Goal: Information Seeking & Learning: Learn about a topic

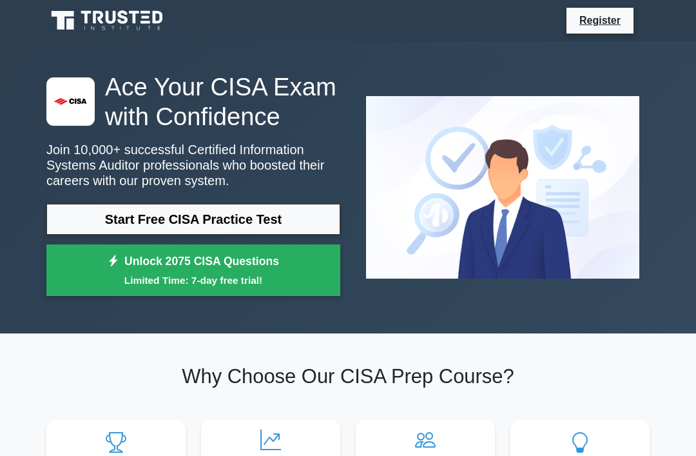
click at [245, 287] on small "Limited Time: 7-day free trial!" at bounding box center [193, 280] width 262 height 15
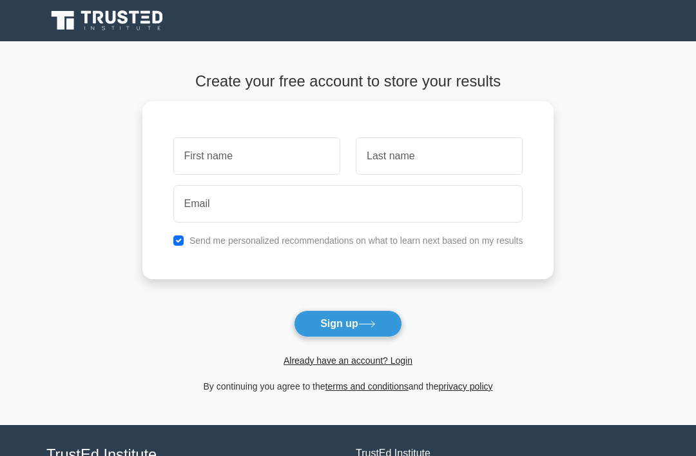
click at [261, 157] on input "text" at bounding box center [256, 155] width 167 height 37
type input "Khensane"
click at [444, 162] on input "text" at bounding box center [439, 155] width 167 height 37
type input "Mangwane"
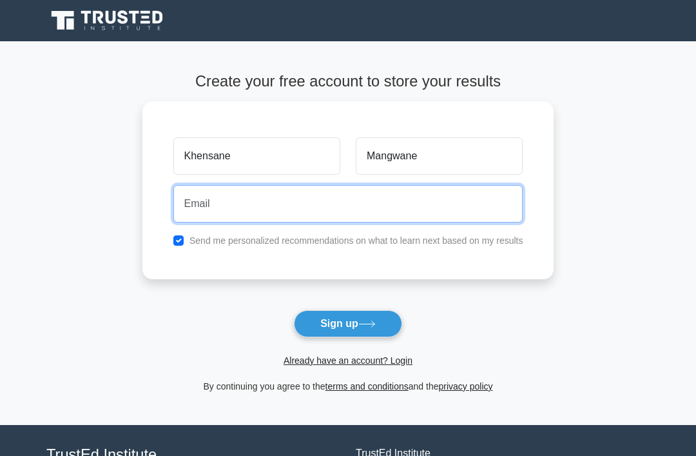
click at [312, 213] on input "email" at bounding box center [348, 203] width 350 height 37
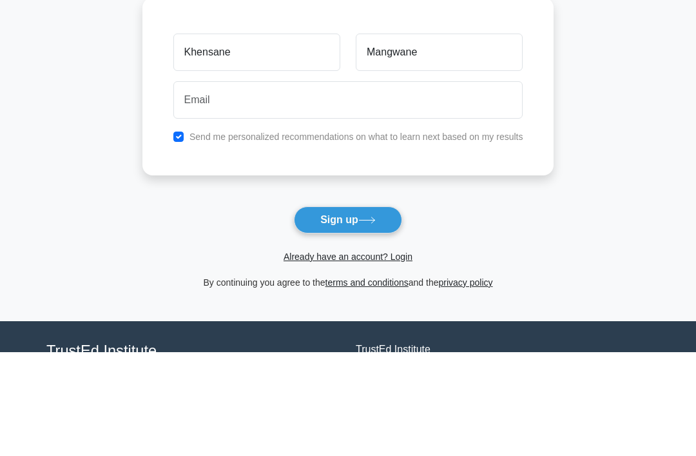
click at [408, 233] on div "Send me personalized recommendations on what to learn next based on my results" at bounding box center [348, 240] width 365 height 15
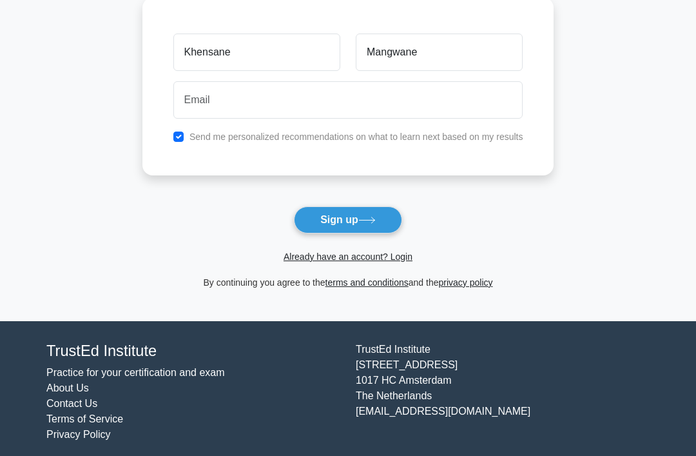
click at [173, 131] on input "checkbox" at bounding box center [178, 136] width 10 height 10
checkbox input "false"
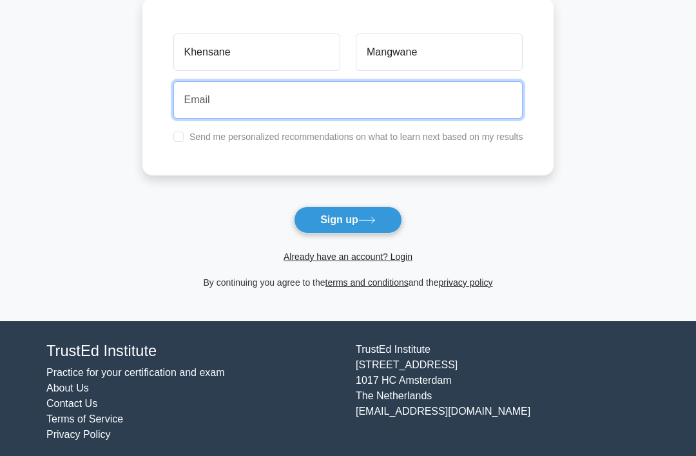
click at [291, 92] on input "email" at bounding box center [348, 99] width 350 height 37
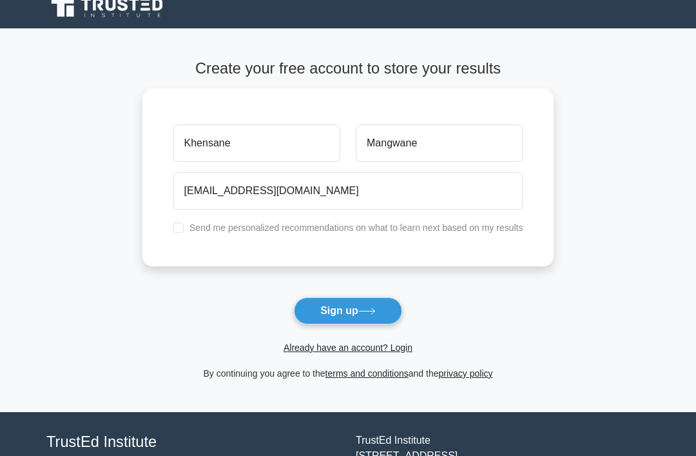
scroll to position [0, 0]
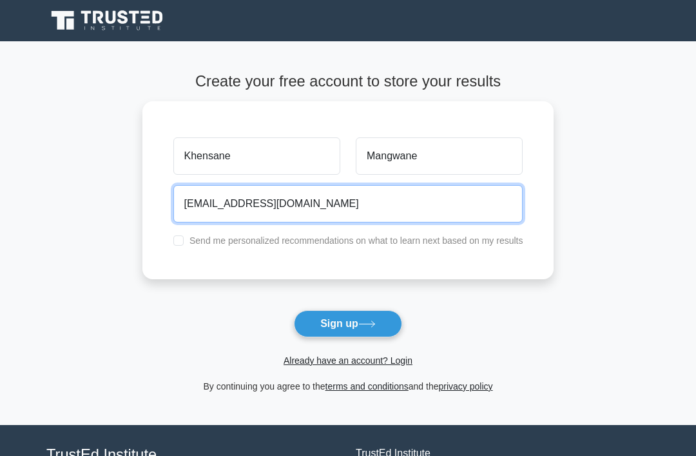
type input "khensane.mangwane@gmail.com"
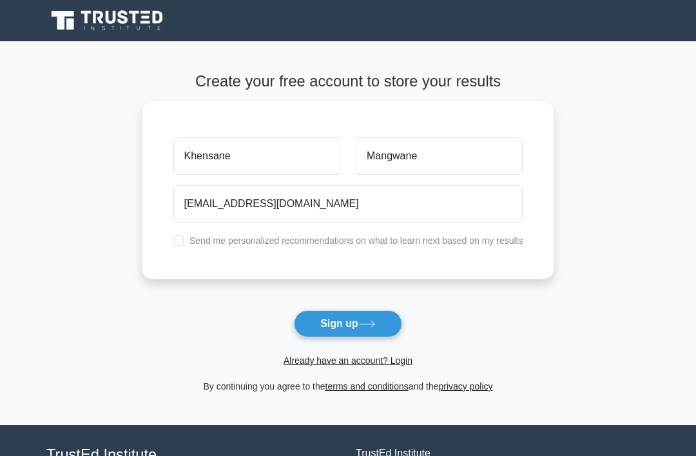
click at [357, 322] on button "Sign up" at bounding box center [348, 323] width 108 height 27
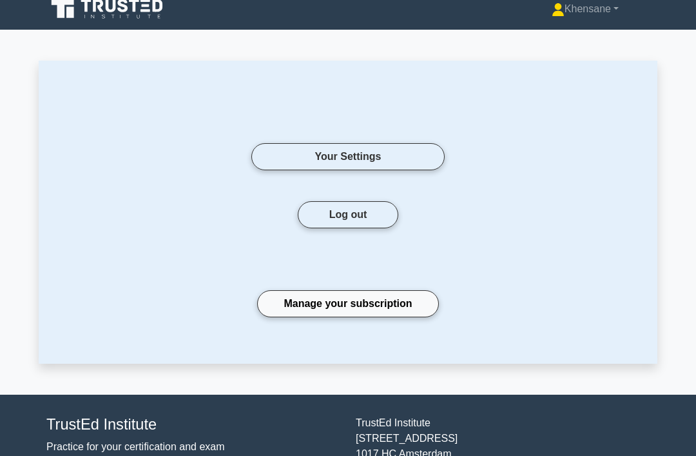
scroll to position [12, 0]
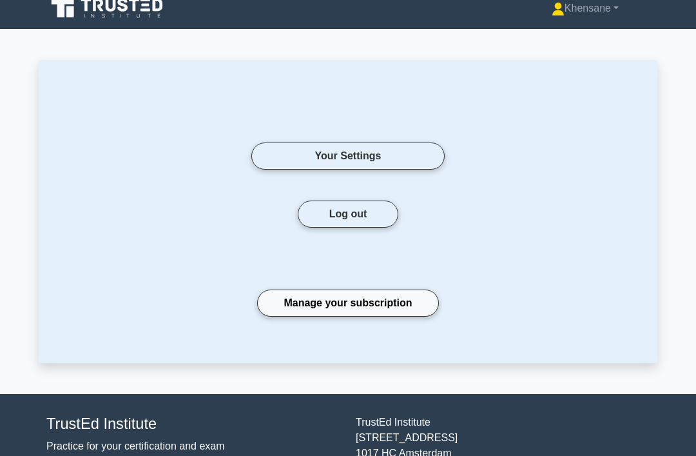
click at [365, 296] on link "Manage your subscription" at bounding box center [347, 303] width 181 height 27
click at [406, 153] on link "Your Settings" at bounding box center [347, 155] width 193 height 27
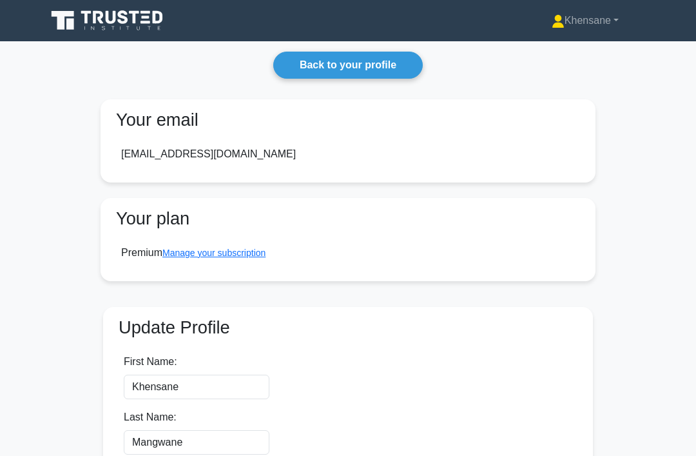
click at [367, 59] on link "Back to your profile" at bounding box center [347, 65] width 149 height 27
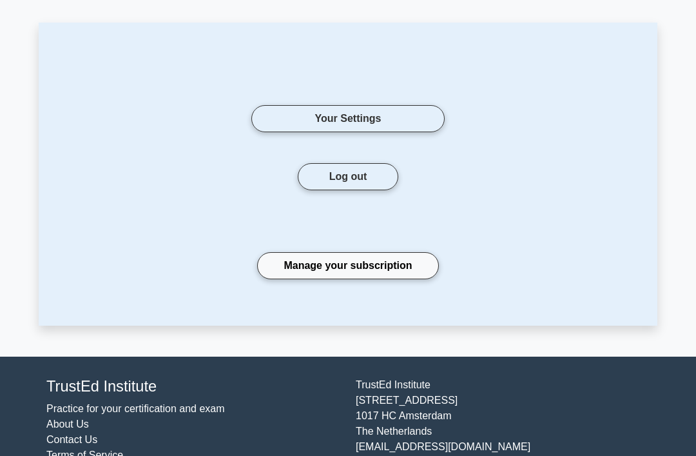
scroll to position [49, 0]
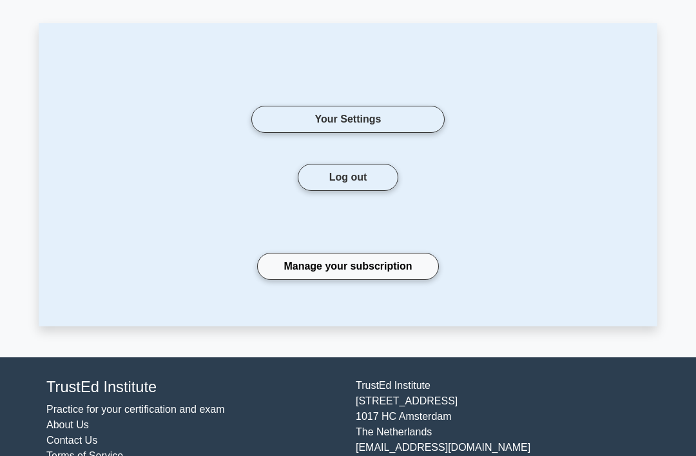
click at [365, 273] on link "Manage your subscription" at bounding box center [347, 266] width 181 height 27
click at [274, 110] on link "Your Settings" at bounding box center [347, 119] width 193 height 27
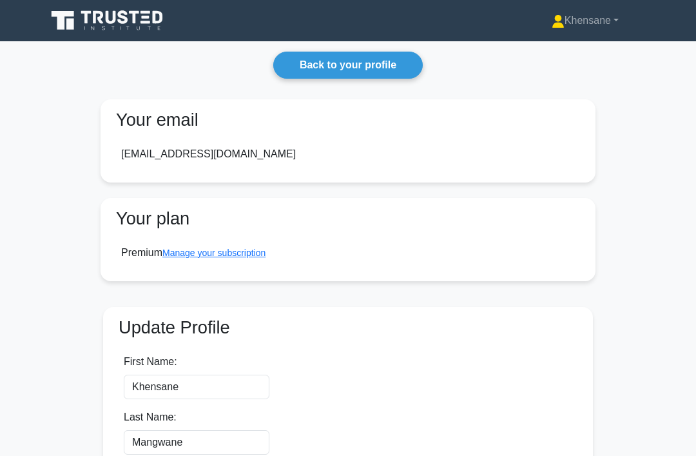
click at [593, 18] on link "Khensane" at bounding box center [585, 21] width 129 height 26
click at [650, 153] on main "Back to your profile Your email [EMAIL_ADDRESS][DOMAIN_NAME] Your plan Premium …" at bounding box center [348, 289] width 696 height 496
click at [99, 24] on icon at bounding box center [108, 20] width 124 height 24
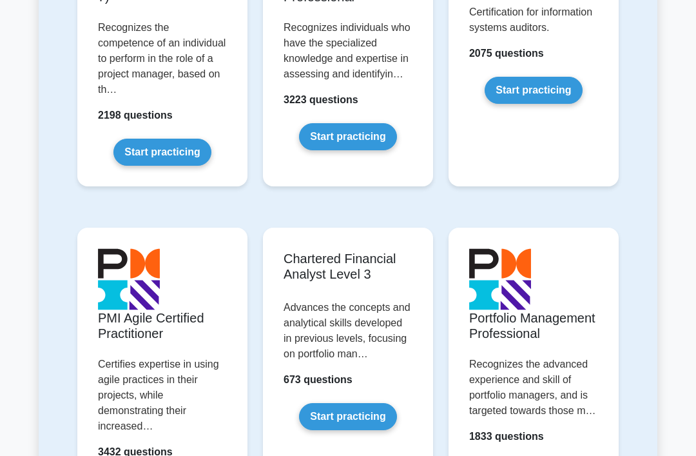
scroll to position [1479, 0]
click at [544, 104] on link "Start practicing" at bounding box center [533, 90] width 97 height 27
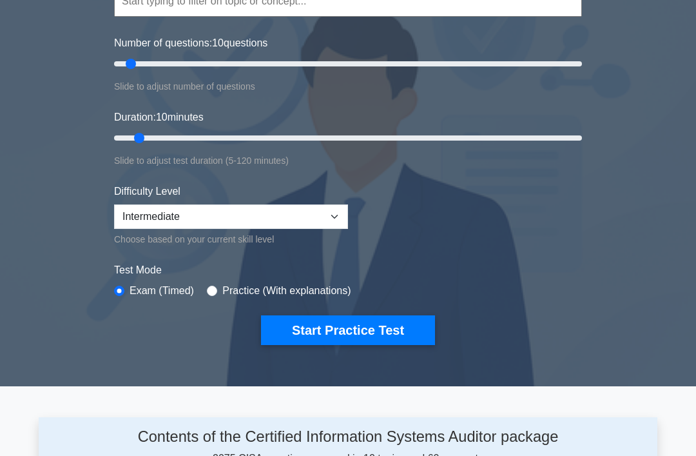
scroll to position [153, 0]
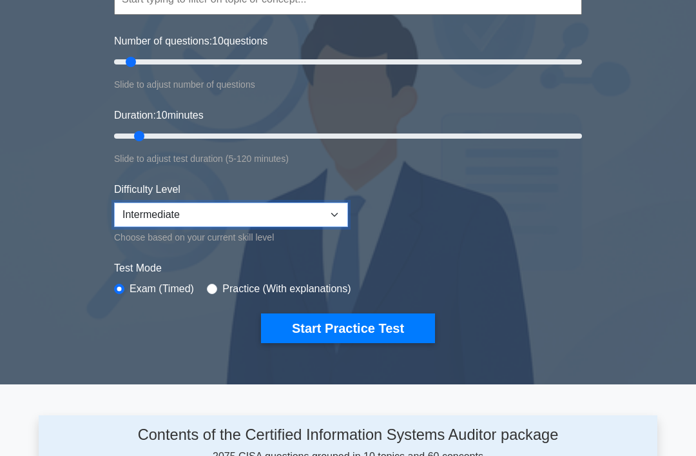
click at [332, 211] on select "Beginner Intermediate Expert" at bounding box center [231, 215] width 234 height 24
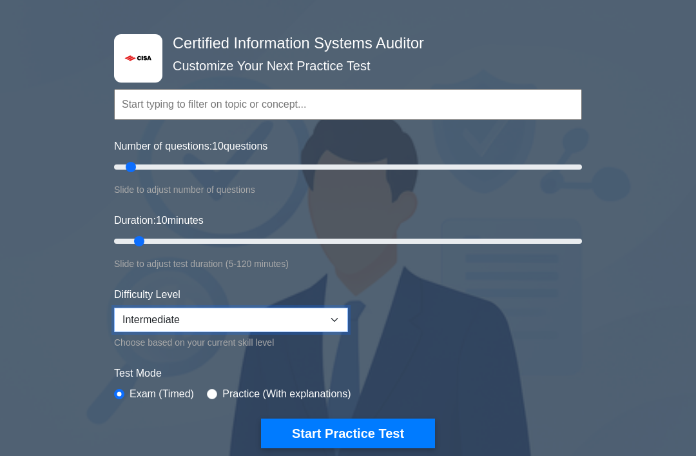
scroll to position [48, 0]
click at [166, 150] on label "Number of questions: 10 questions" at bounding box center [190, 146] width 153 height 15
click at [166, 160] on input "Number of questions: 10 questions" at bounding box center [348, 167] width 468 height 15
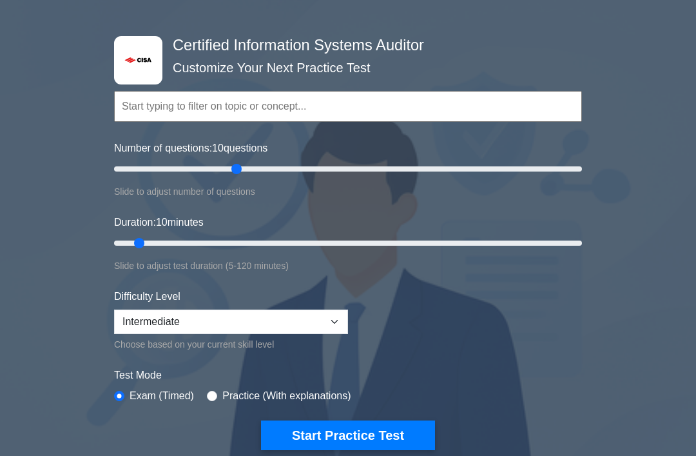
click at [238, 162] on input "Number of questions: 10 questions" at bounding box center [348, 168] width 468 height 15
type input "100"
click at [346, 169] on input "Number of questions: 55 questions" at bounding box center [348, 168] width 468 height 15
click at [294, 242] on input "Duration: 10 minutes" at bounding box center [348, 242] width 468 height 15
click at [351, 247] on input "Duration: 50 minutes" at bounding box center [348, 242] width 468 height 15
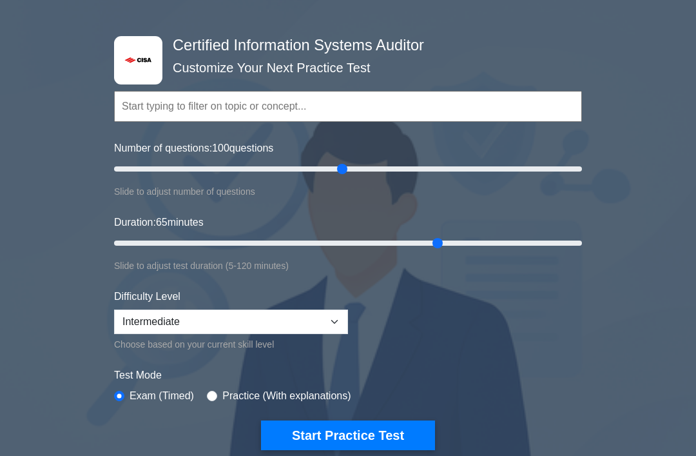
click at [432, 235] on input "Duration: 65 minutes" at bounding box center [348, 242] width 468 height 15
type input "100"
click at [503, 238] on input "Duration: 85 minutes" at bounding box center [348, 242] width 468 height 15
type input "50"
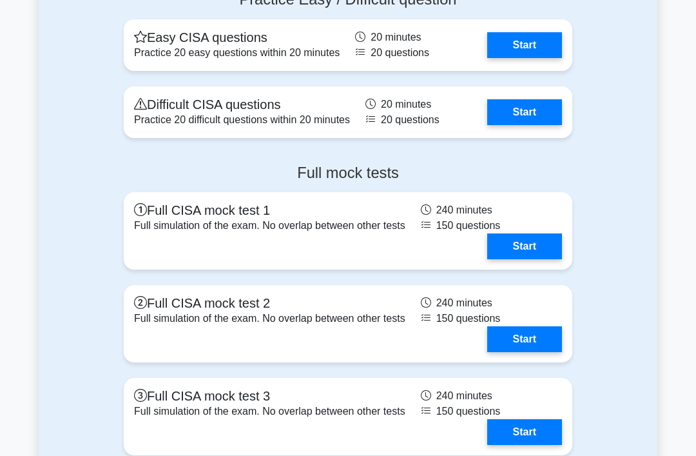
scroll to position [1528, 0]
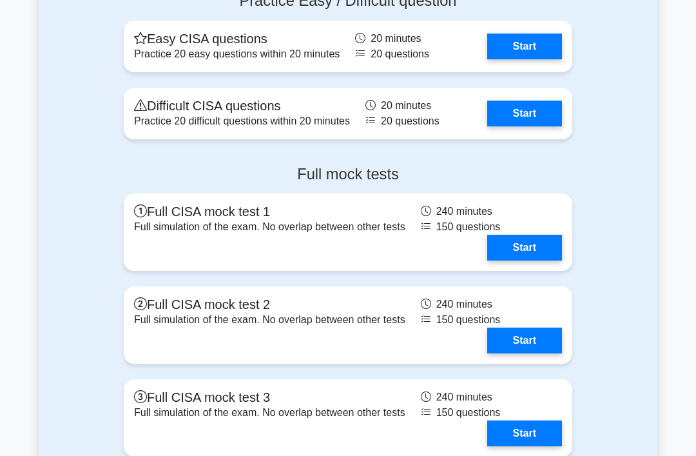
click at [536, 260] on link "Start" at bounding box center [524, 248] width 75 height 26
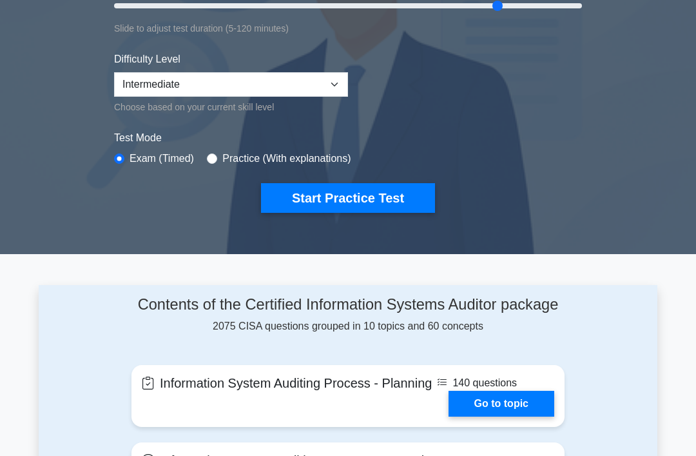
scroll to position [241, 0]
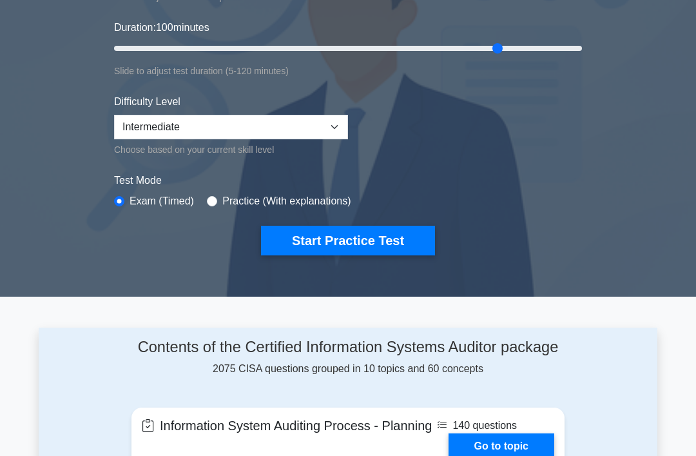
click at [246, 193] on label "Practice (With explanations)" at bounding box center [286, 200] width 128 height 15
click at [226, 194] on div "Practice (With explanations)" at bounding box center [279, 200] width 144 height 15
click at [228, 193] on div "Practice (With explanations)" at bounding box center [279, 200] width 144 height 15
click at [217, 196] on input "radio" at bounding box center [212, 201] width 10 height 10
radio input "true"
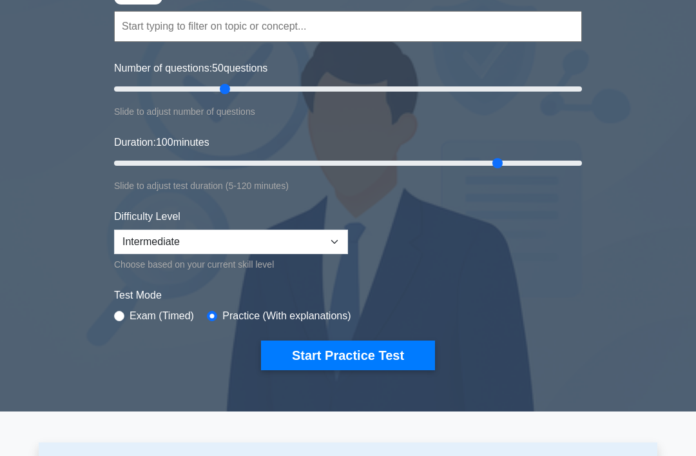
scroll to position [108, 0]
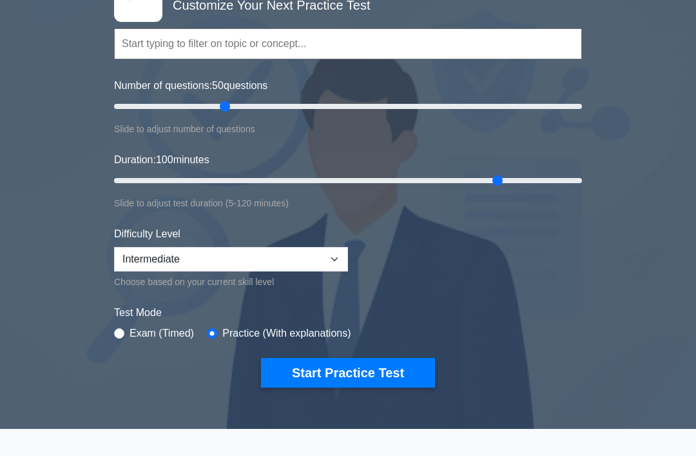
click at [361, 377] on button "Start Practice Test" at bounding box center [348, 373] width 174 height 30
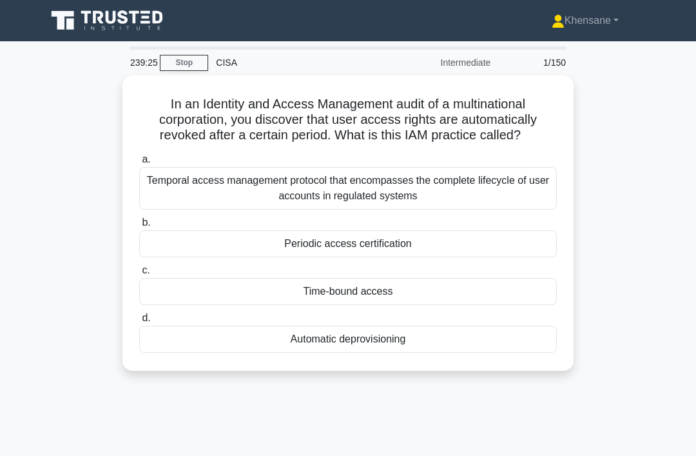
click at [411, 297] on div "Time-bound access" at bounding box center [348, 291] width 418 height 27
click at [139, 274] on input "c. Time-bound access" at bounding box center [139, 270] width 0 height 8
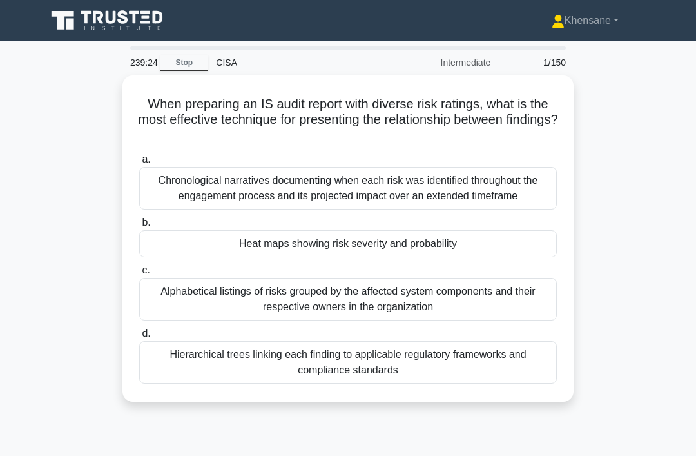
click at [409, 303] on div "Alphabetical listings of risks grouped by the affected system components and th…" at bounding box center [348, 299] width 418 height 43
click at [139, 274] on input "c. Alphabetical listings of risks grouped by the affected system components and…" at bounding box center [139, 270] width 0 height 8
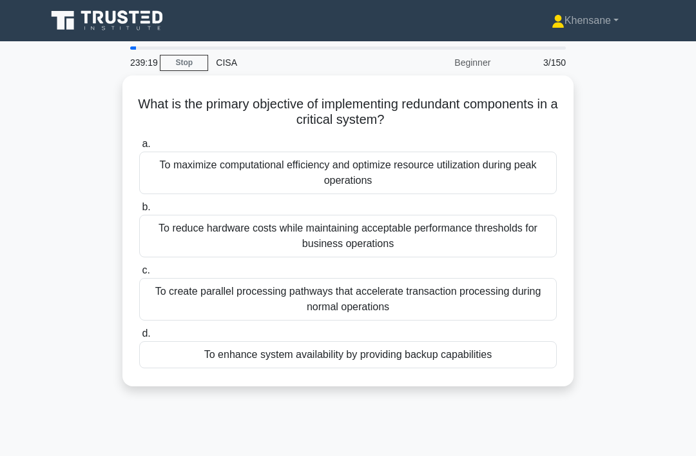
click at [42, 110] on div "What is the primary objective of implementing redundant components in a critica…" at bounding box center [348, 238] width 619 height 326
click at [40, 112] on div "What is the primary objective of implementing redundant components in a critica…" at bounding box center [348, 238] width 619 height 326
click at [186, 162] on div "To maximize computational efficiency and optimize resource utilization during p…" at bounding box center [348, 172] width 418 height 43
click at [139, 148] on input "a. To maximize computational efficiency and optimize resource utilization durin…" at bounding box center [139, 144] width 0 height 8
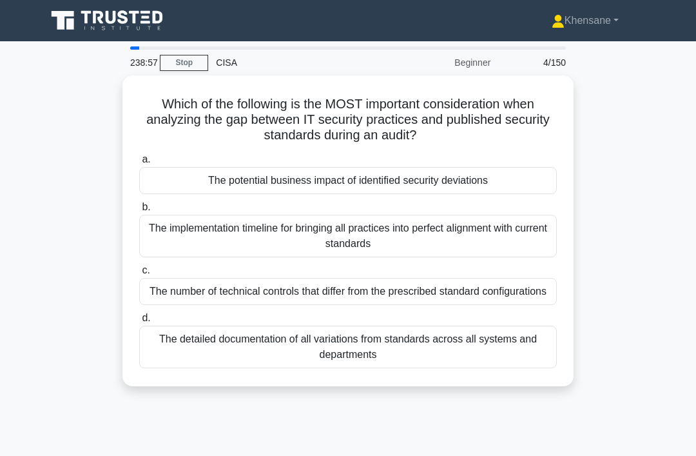
click at [490, 224] on div "The implementation timeline for bringing all practices into perfect alignment w…" at bounding box center [348, 236] width 418 height 43
click at [139, 211] on input "b. The implementation timeline for bringing all practices into perfect alignmen…" at bounding box center [139, 207] width 0 height 8
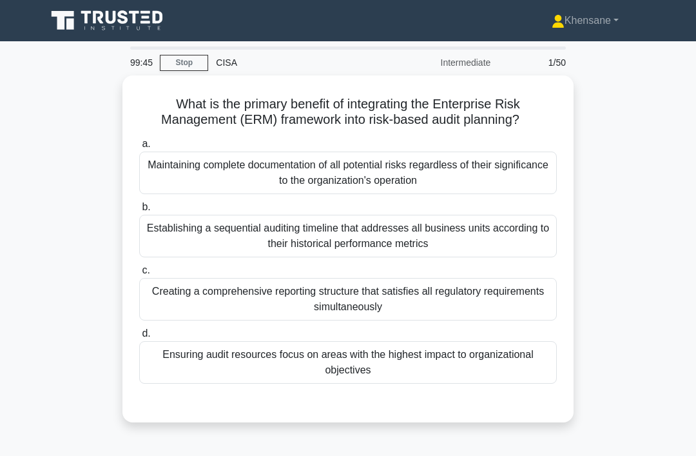
click at [499, 244] on div "Establishing a sequential auditing timeline that addresses all business units a…" at bounding box center [348, 236] width 418 height 43
click at [139, 211] on input "b. Establishing a sequential auditing timeline that addresses all business unit…" at bounding box center [139, 207] width 0 height 8
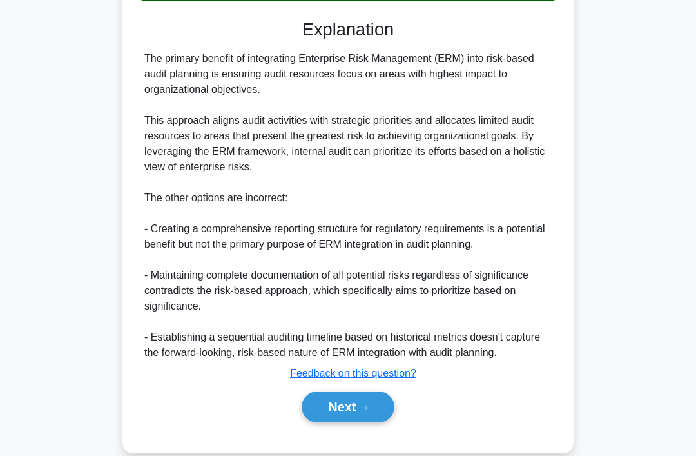
scroll to position [407, 0]
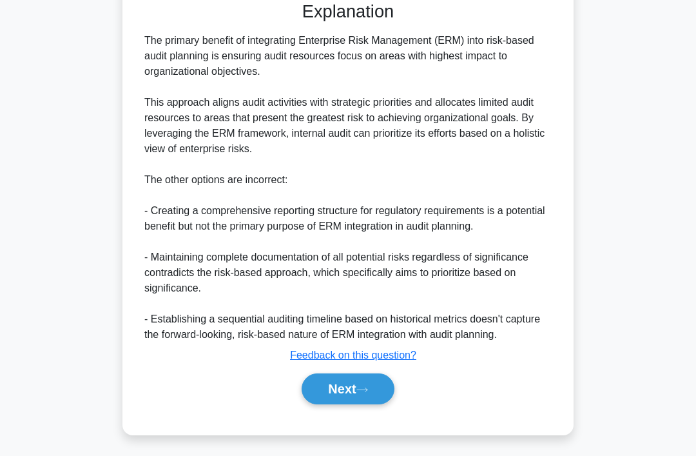
click at [351, 404] on button "Next" at bounding box center [348, 388] width 92 height 31
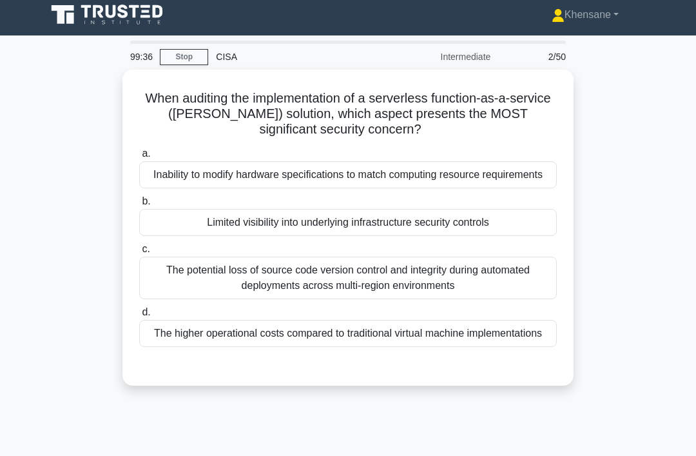
scroll to position [9, 0]
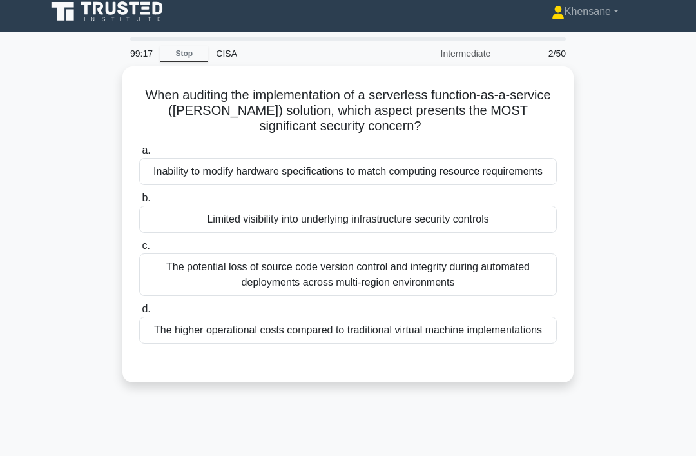
click at [181, 281] on div "The potential loss of source code version control and integrity during automate…" at bounding box center [348, 274] width 418 height 43
click at [139, 250] on input "c. The potential loss of source code version control and integrity during autom…" at bounding box center [139, 246] width 0 height 8
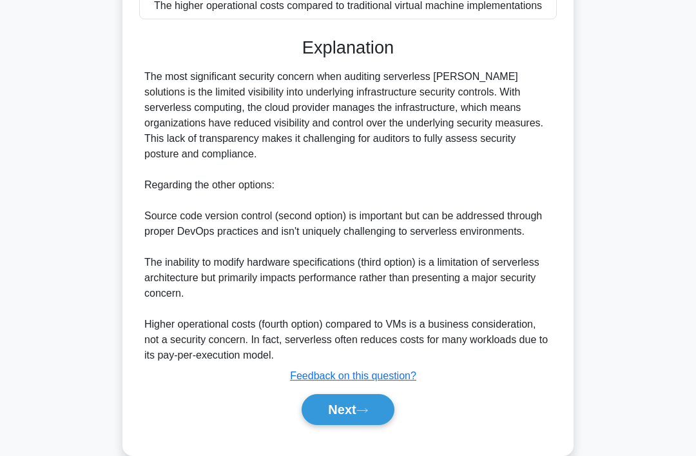
scroll to position [360, 0]
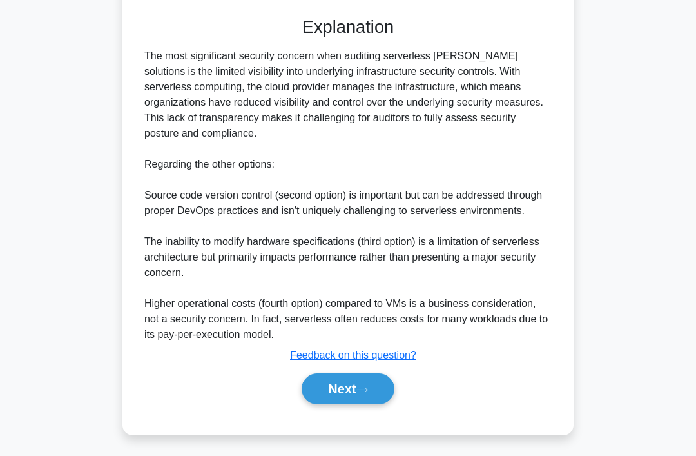
click at [363, 393] on icon at bounding box center [362, 389] width 12 height 7
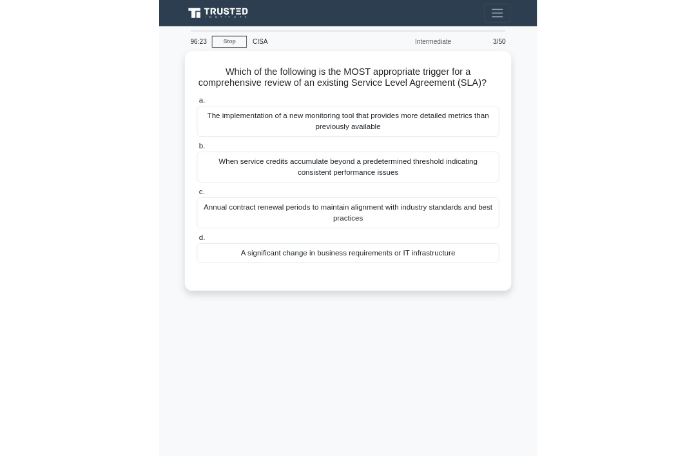
scroll to position [5, 0]
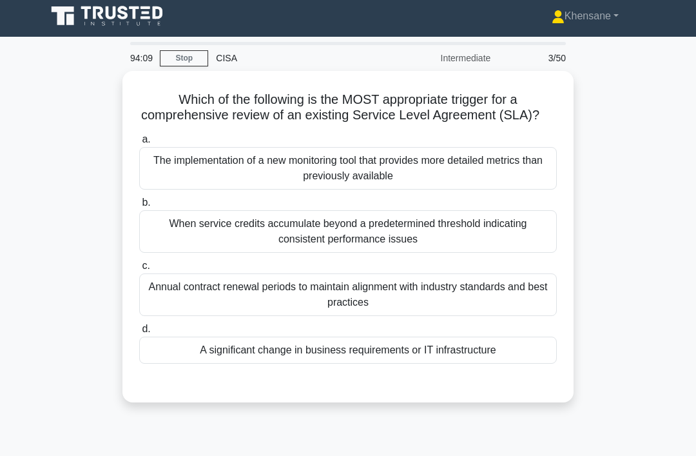
click at [403, 238] on div "When service credits accumulate beyond a predetermined threshold indicating con…" at bounding box center [348, 231] width 418 height 43
click at [139, 207] on input "b. When service credits accumulate beyond a predetermined threshold indicating …" at bounding box center [139, 202] width 0 height 8
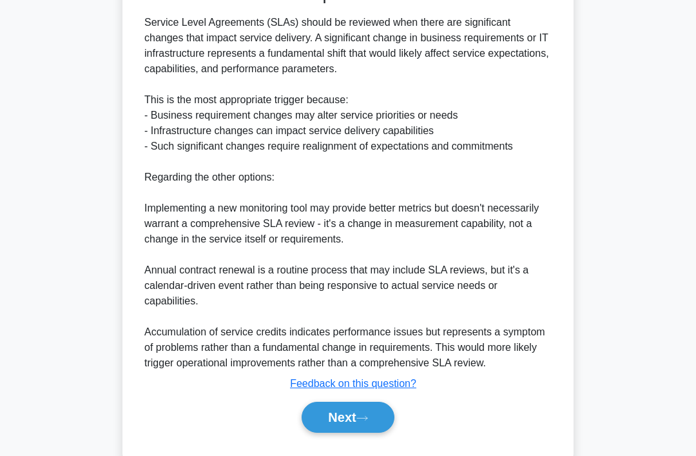
scroll to position [453, 0]
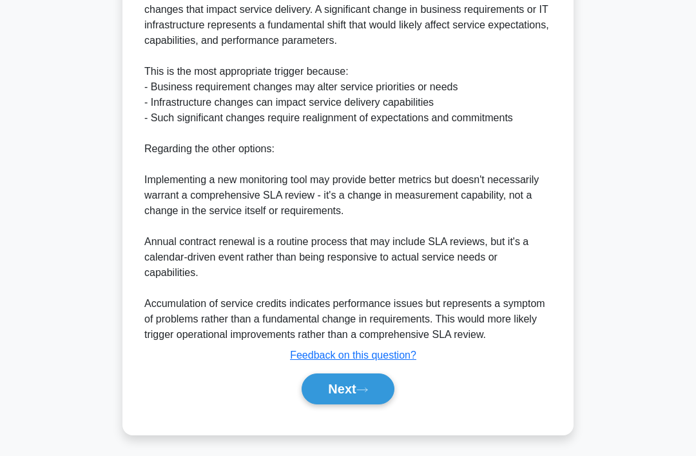
click at [369, 404] on button "Next" at bounding box center [348, 388] width 92 height 31
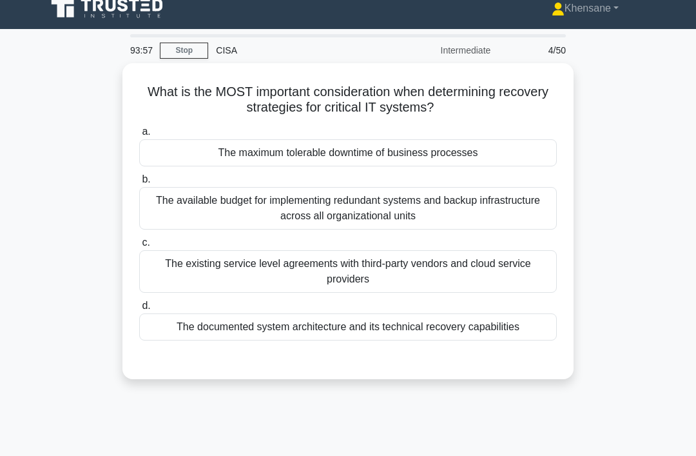
scroll to position [13, 0]
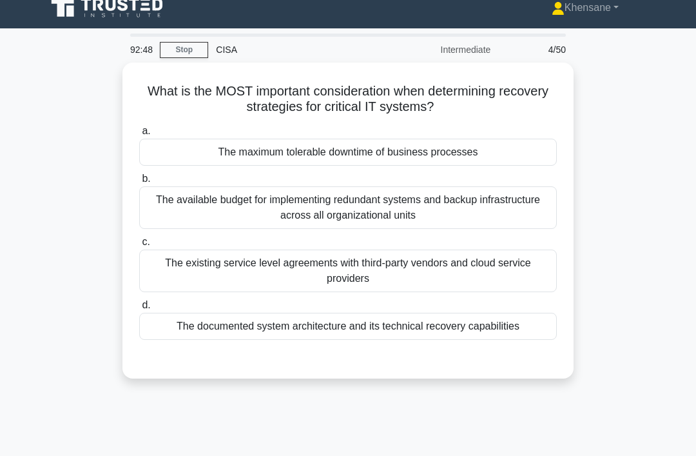
click at [217, 156] on div "The maximum tolerable downtime of business processes" at bounding box center [348, 152] width 418 height 27
click at [139, 135] on input "a. The maximum tolerable downtime of business processes" at bounding box center [139, 131] width 0 height 8
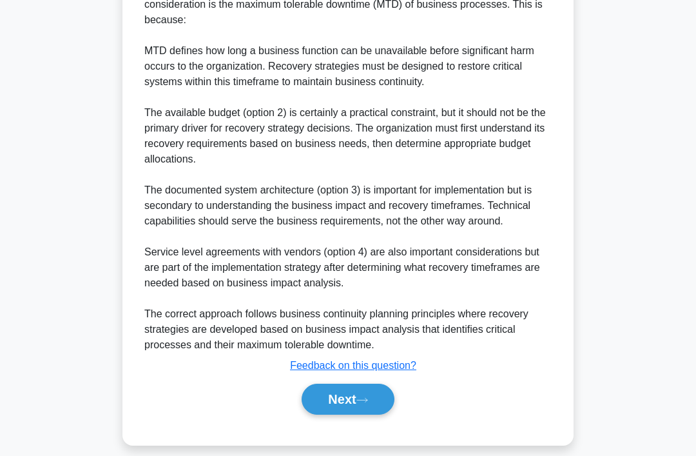
scroll to position [421, 0]
click at [321, 414] on button "Next" at bounding box center [348, 398] width 92 height 31
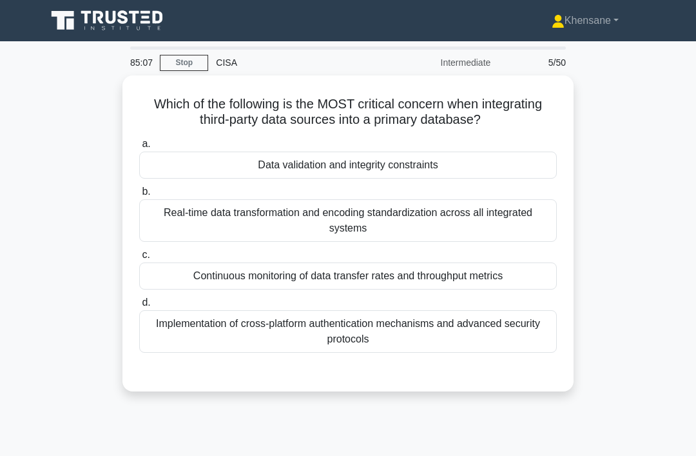
scroll to position [5, 0]
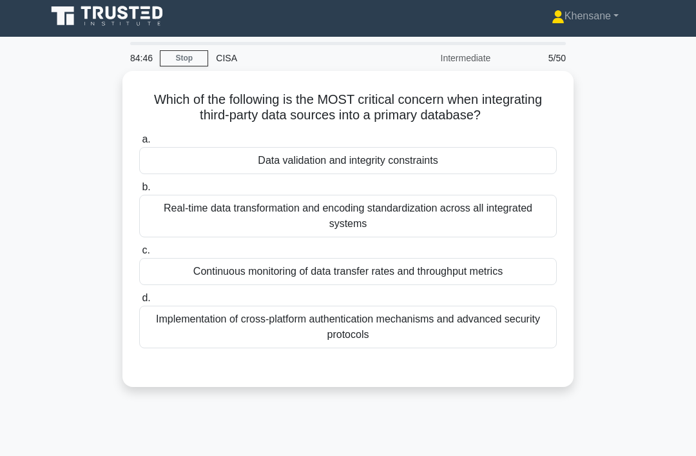
click at [198, 154] on div "Data validation and integrity constraints" at bounding box center [348, 160] width 418 height 27
click at [139, 144] on input "a. Data validation and integrity constraints" at bounding box center [139, 139] width 0 height 8
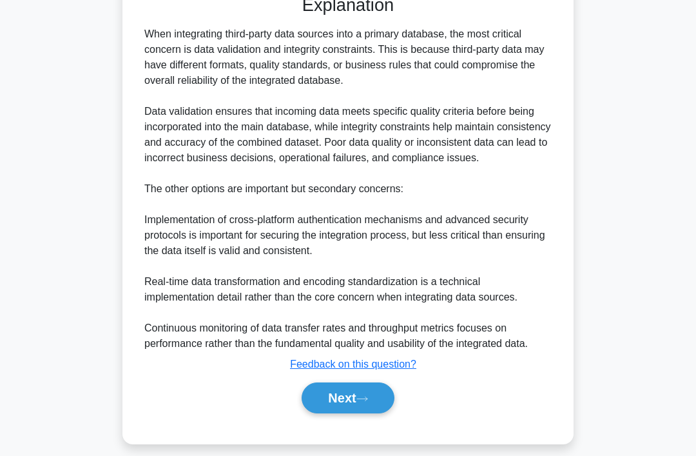
scroll to position [390, 0]
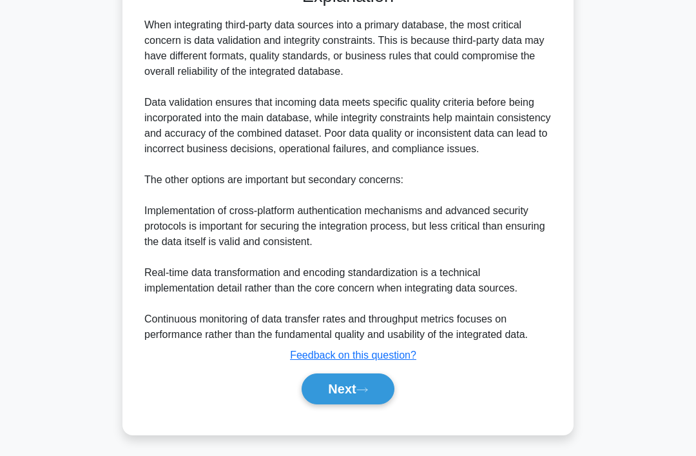
click at [316, 404] on button "Next" at bounding box center [348, 388] width 92 height 31
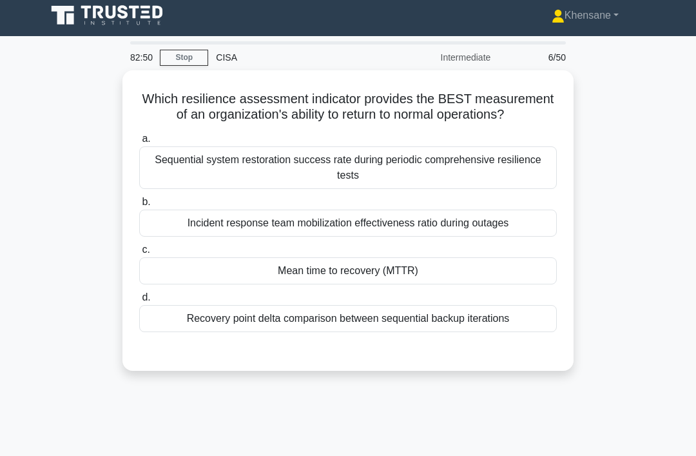
scroll to position [0, 0]
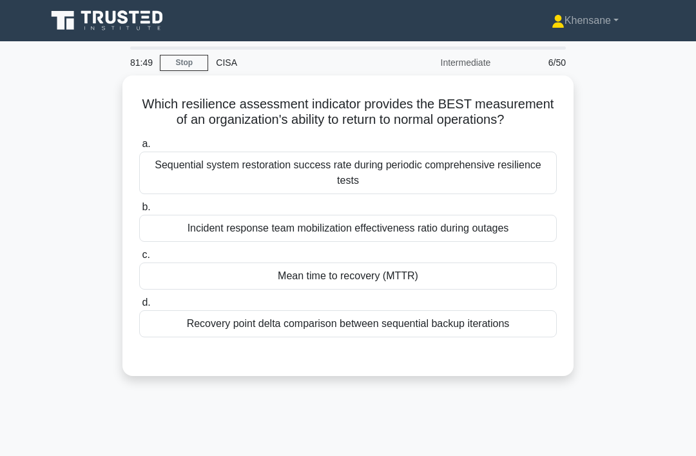
click at [254, 289] on div "Mean time to recovery (MTTR)" at bounding box center [348, 275] width 418 height 27
click at [139, 259] on input "c. Mean time to recovery (MTTR)" at bounding box center [139, 255] width 0 height 8
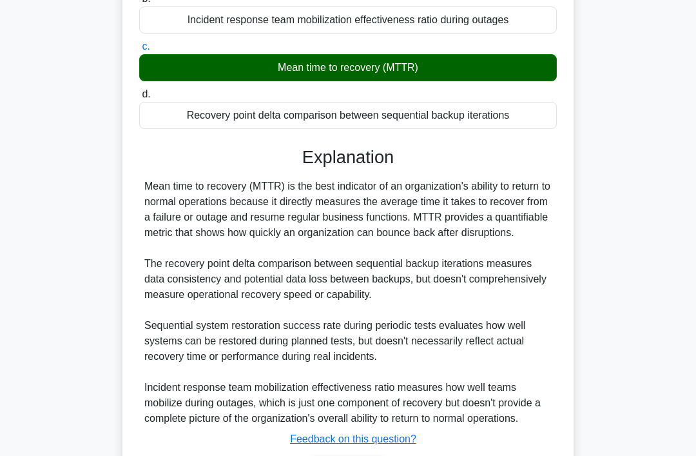
scroll to position [297, 0]
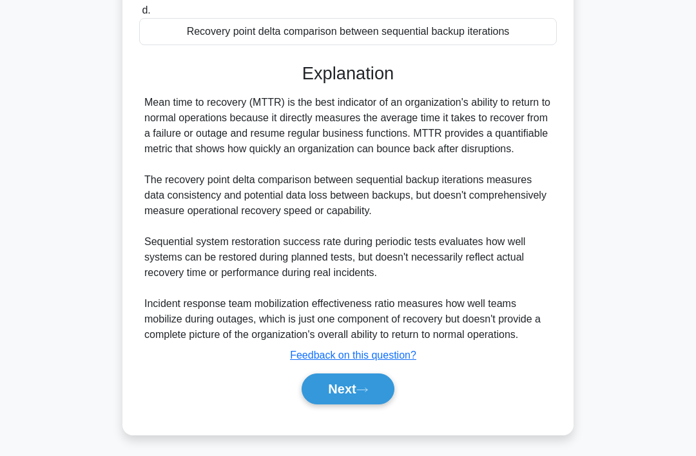
click at [332, 404] on button "Next" at bounding box center [348, 388] width 92 height 31
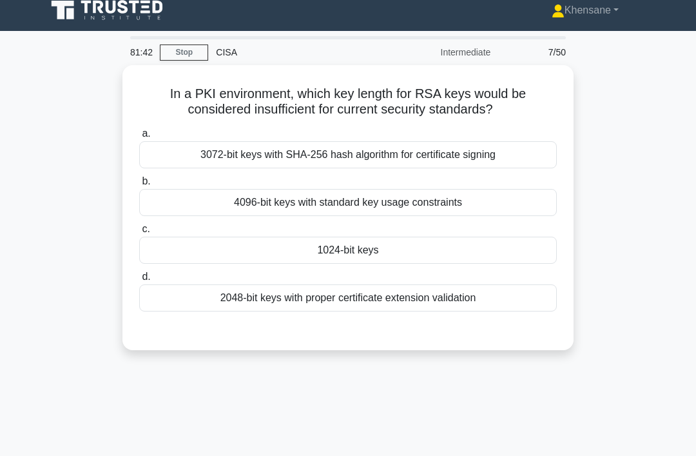
scroll to position [0, 0]
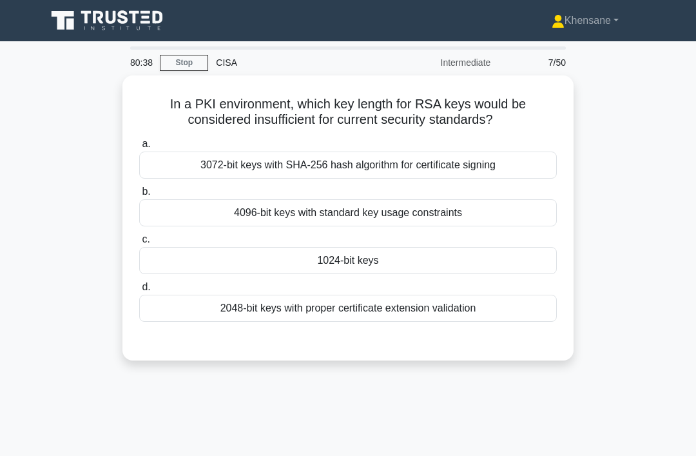
click at [299, 247] on div "1024-bit keys" at bounding box center [348, 260] width 418 height 27
click at [139, 244] on input "c. 1024-bit keys" at bounding box center [139, 239] width 0 height 8
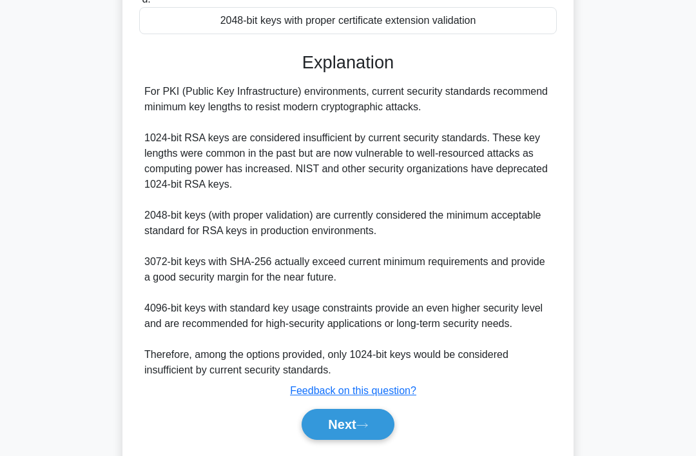
scroll to position [297, 0]
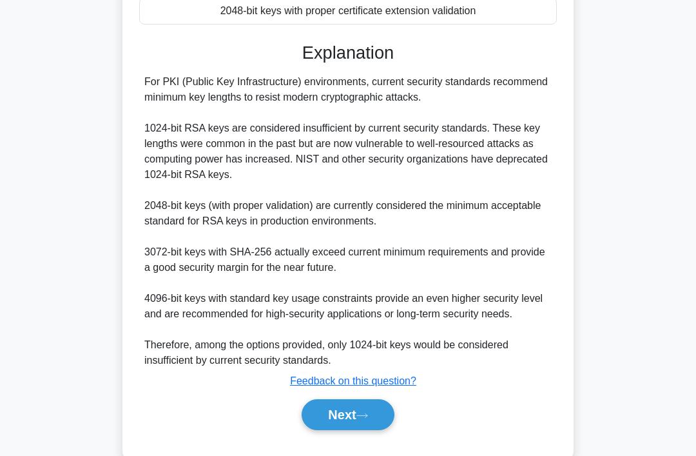
click at [328, 430] on button "Next" at bounding box center [348, 414] width 92 height 31
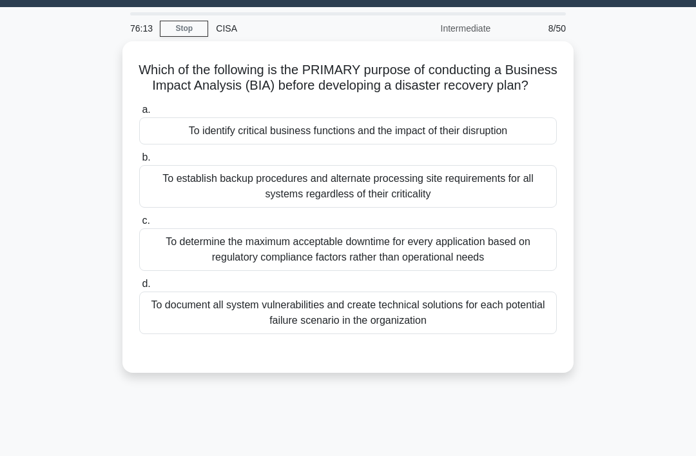
scroll to position [35, 0]
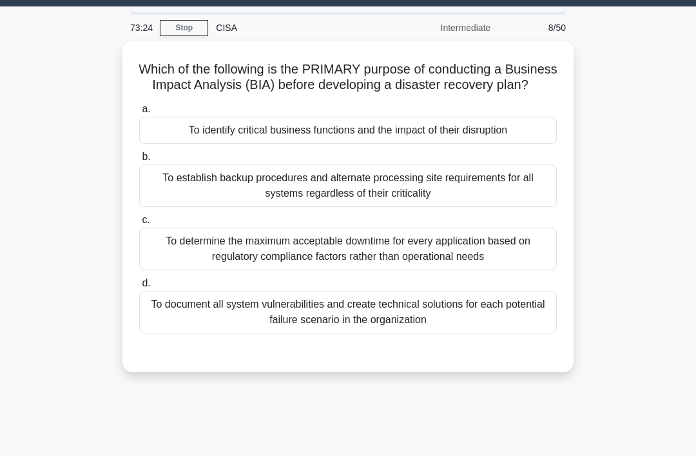
click at [215, 157] on div "a. To identify critical business functions and the impact of their disruption b…" at bounding box center [347, 217] width 433 height 237
click at [191, 136] on div "To identify critical business functions and the impact of their disruption" at bounding box center [348, 130] width 418 height 27
click at [139, 113] on input "a. To identify critical business functions and the impact of their disruption" at bounding box center [139, 109] width 0 height 8
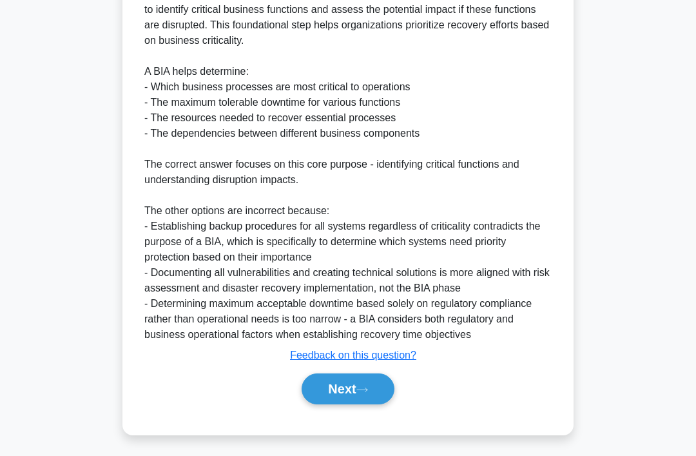
scroll to position [436, 0]
click at [323, 404] on button "Next" at bounding box center [348, 388] width 92 height 31
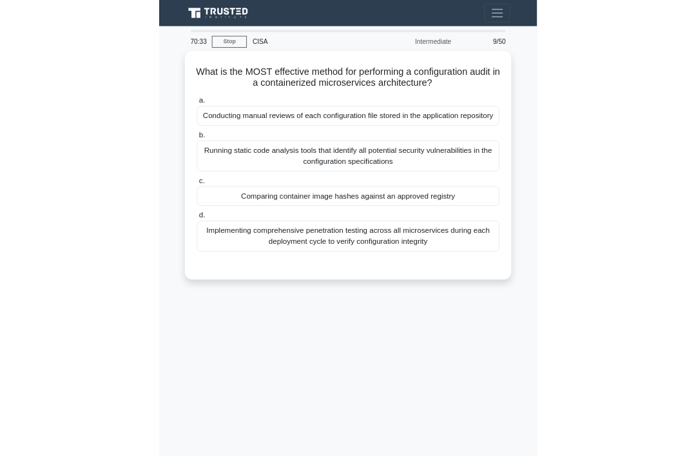
scroll to position [42, 0]
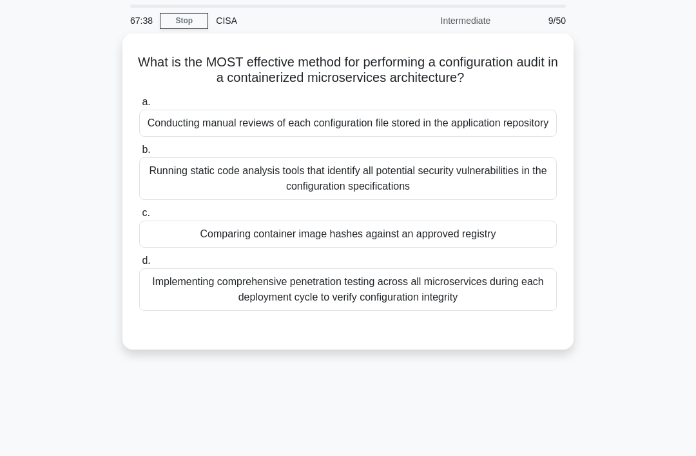
click at [289, 200] on div "Running static code analysis tools that identify all potential security vulnera…" at bounding box center [348, 178] width 418 height 43
click at [139, 154] on input "b. Running static code analysis tools that identify all potential security vuln…" at bounding box center [139, 150] width 0 height 8
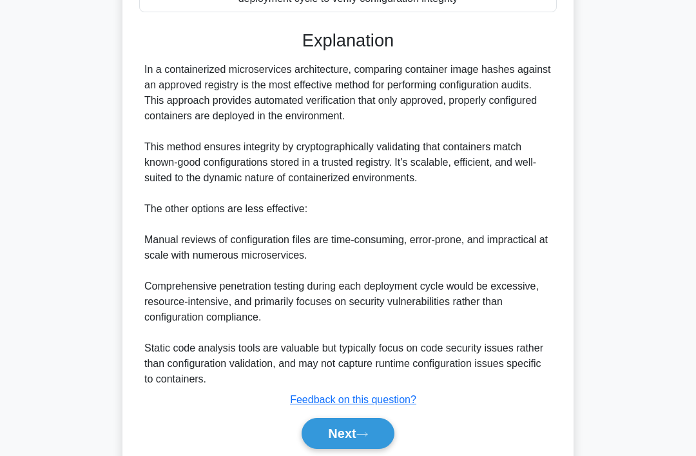
scroll to position [407, 0]
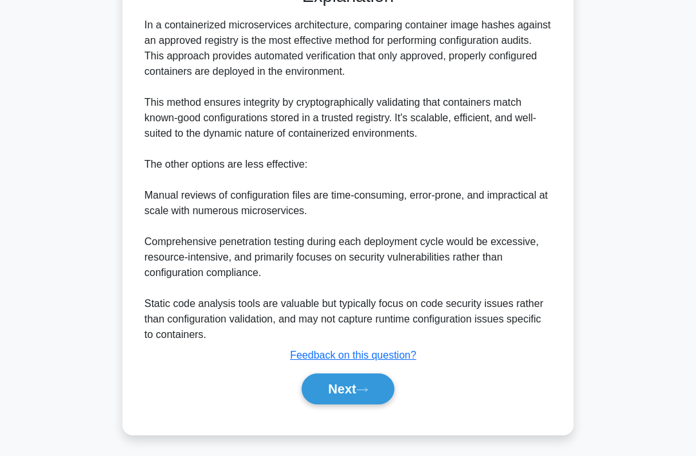
click at [333, 404] on button "Next" at bounding box center [348, 388] width 92 height 31
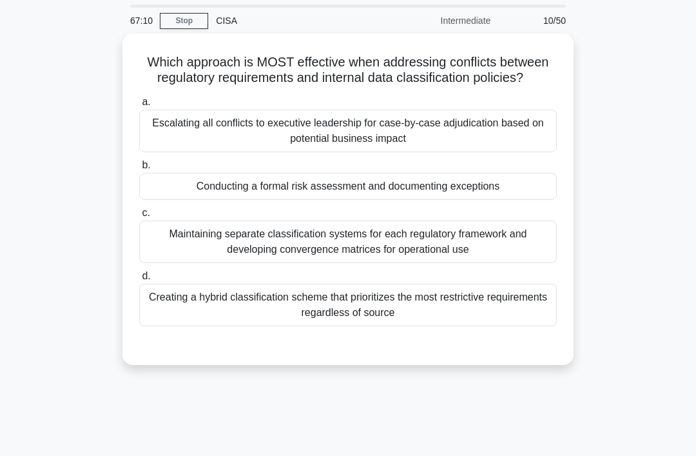
scroll to position [28, 0]
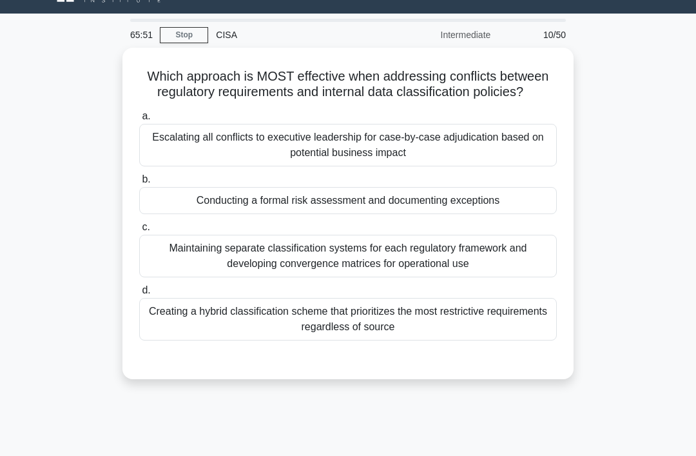
click at [402, 166] on div "Escalating all conflicts to executive leadership for case-by-case adjudication …" at bounding box center [348, 145] width 418 height 43
click at [139, 120] on input "a. Escalating all conflicts to executive leadership for case-by-case adjudicati…" at bounding box center [139, 116] width 0 height 8
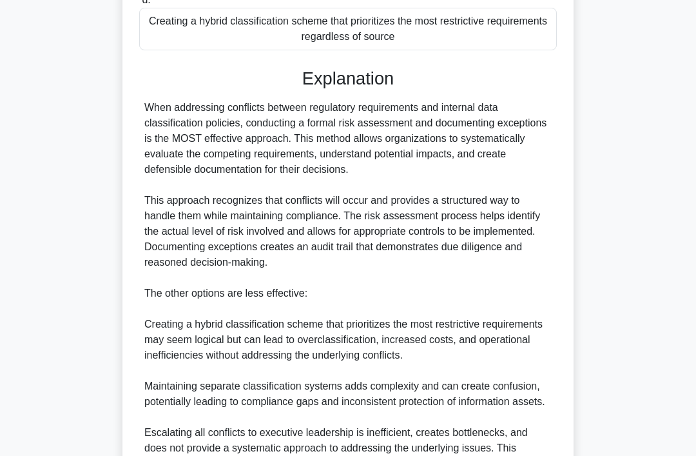
scroll to position [453, 0]
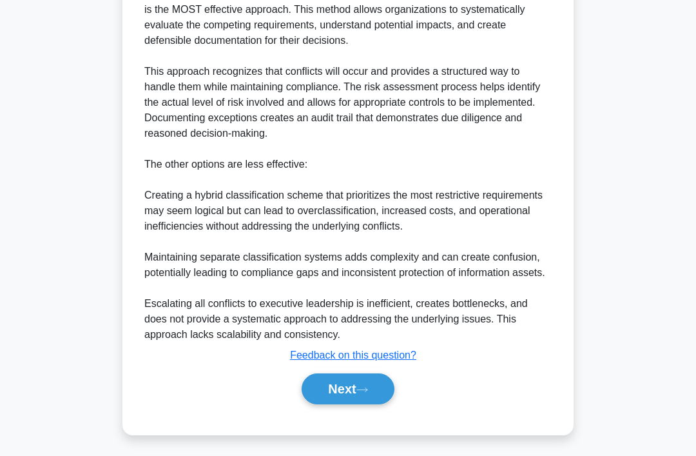
click at [375, 404] on button "Next" at bounding box center [348, 388] width 92 height 31
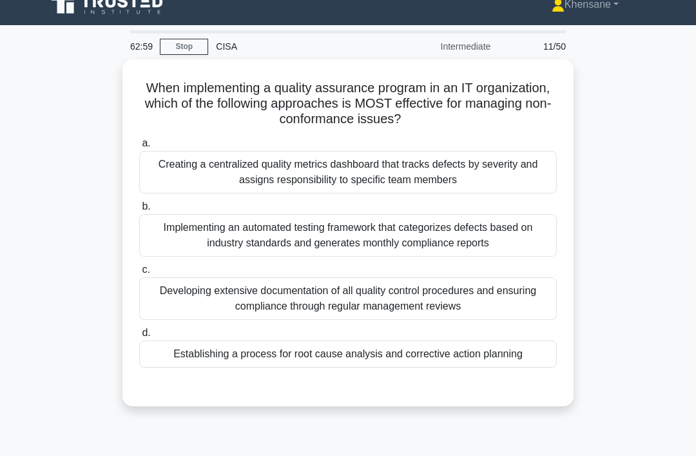
scroll to position [17, 0]
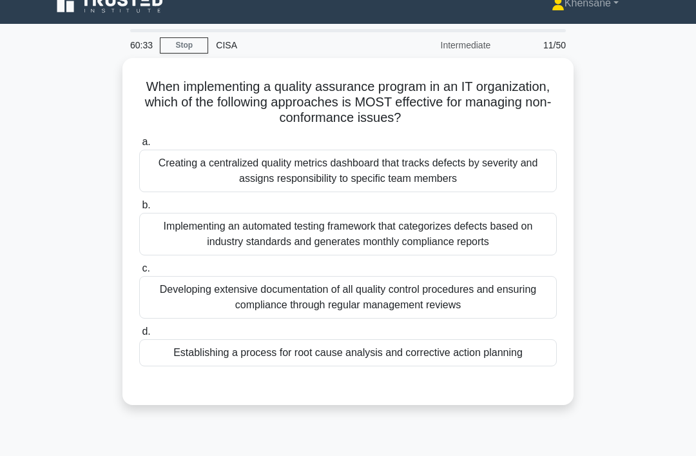
click at [307, 287] on div "Developing extensive documentation of all quality control procedures and ensuri…" at bounding box center [348, 297] width 418 height 43
click at [139, 273] on input "c. Developing extensive documentation of all quality control procedures and ens…" at bounding box center [139, 268] width 0 height 8
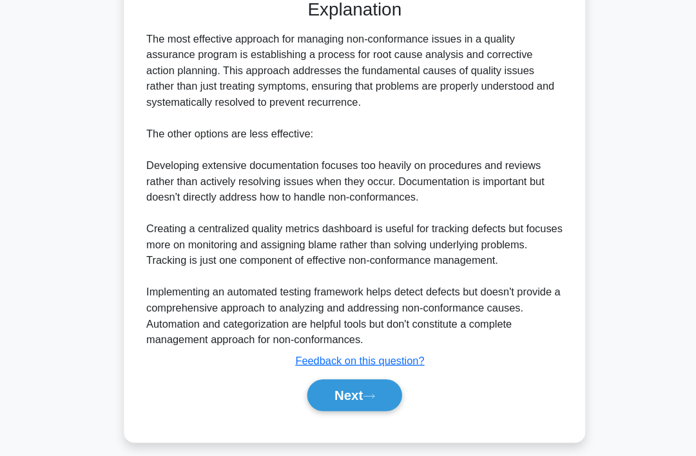
scroll to position [402, 0]
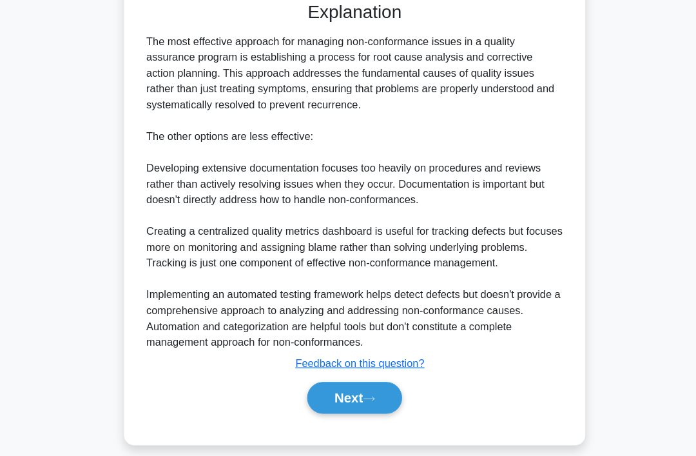
click at [340, 404] on button "Next" at bounding box center [348, 388] width 92 height 31
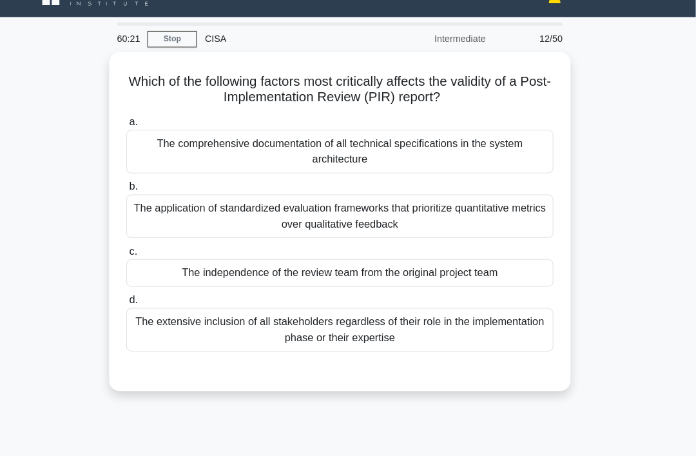
scroll to position [24, 0]
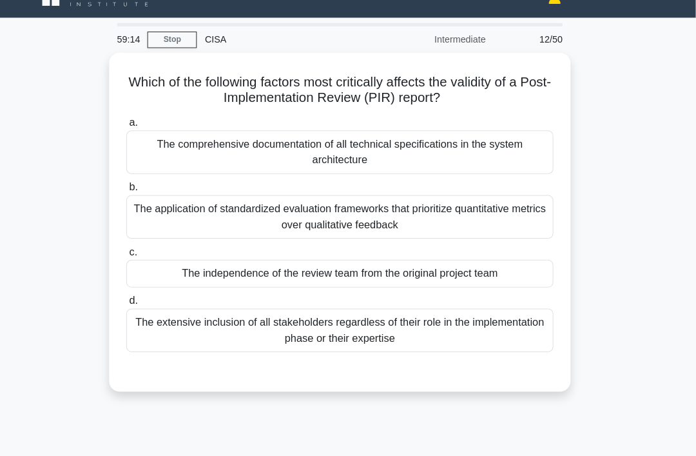
click at [301, 274] on div "The independence of the review team from the original project team" at bounding box center [348, 267] width 418 height 27
click at [139, 251] on input "c. The independence of the review team from the original project team" at bounding box center [139, 246] width 0 height 8
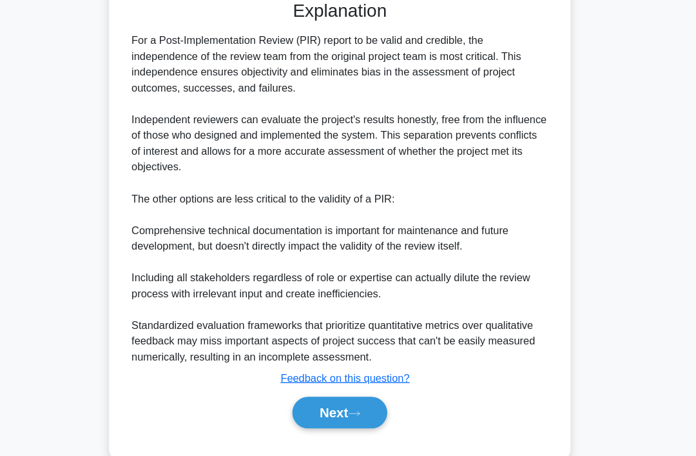
click at [334, 418] on button "Next" at bounding box center [348, 403] width 92 height 31
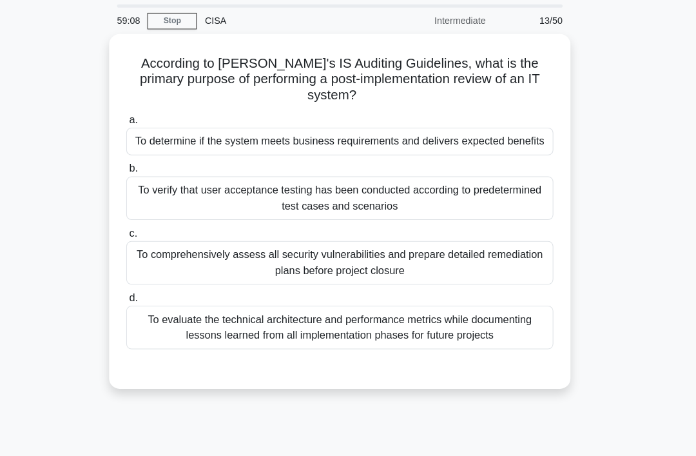
scroll to position [39, 0]
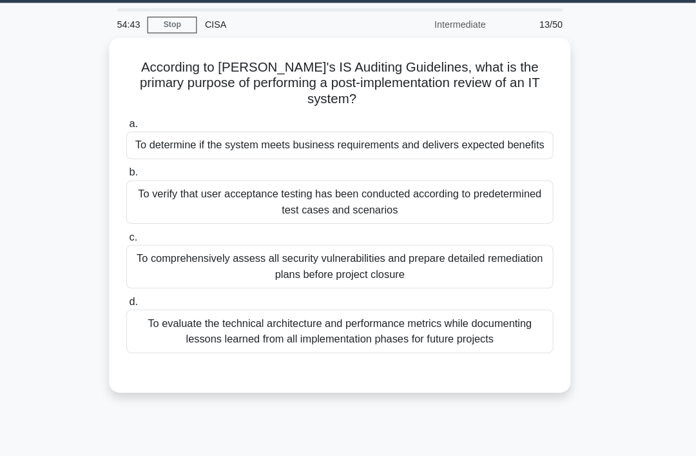
click at [400, 280] on div "To comprehensively assess all security vulnerabilities and prepare detailed rem…" at bounding box center [348, 260] width 418 height 43
click at [139, 236] on input "c. To comprehensively assess all security vulnerabilities and prepare detailed …" at bounding box center [139, 231] width 0 height 8
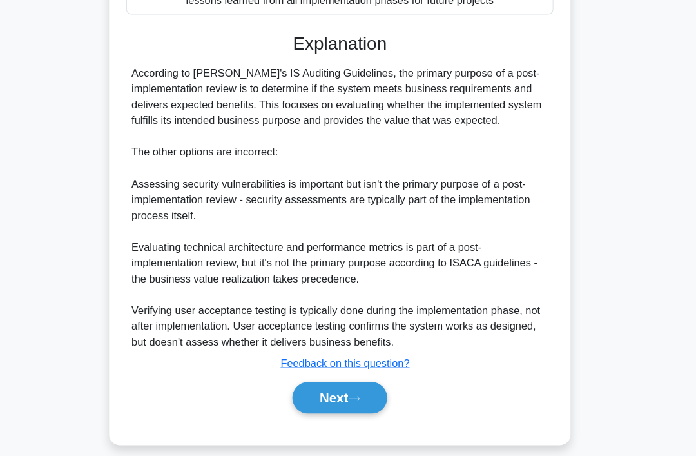
click at [329, 404] on button "Next" at bounding box center [348, 388] width 92 height 31
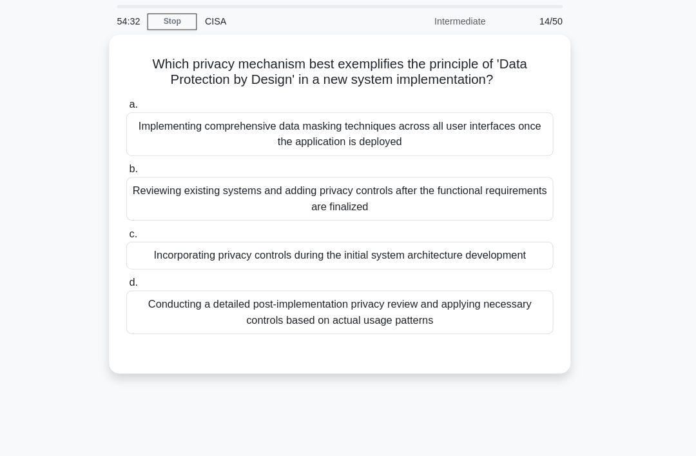
scroll to position [33, 0]
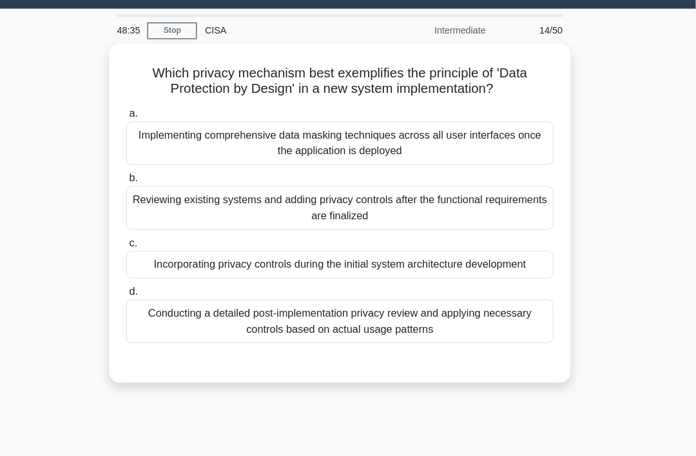
click at [160, 27] on link "Stop" at bounding box center [184, 30] width 48 height 16
